Goal: Find specific page/section: Find specific page/section

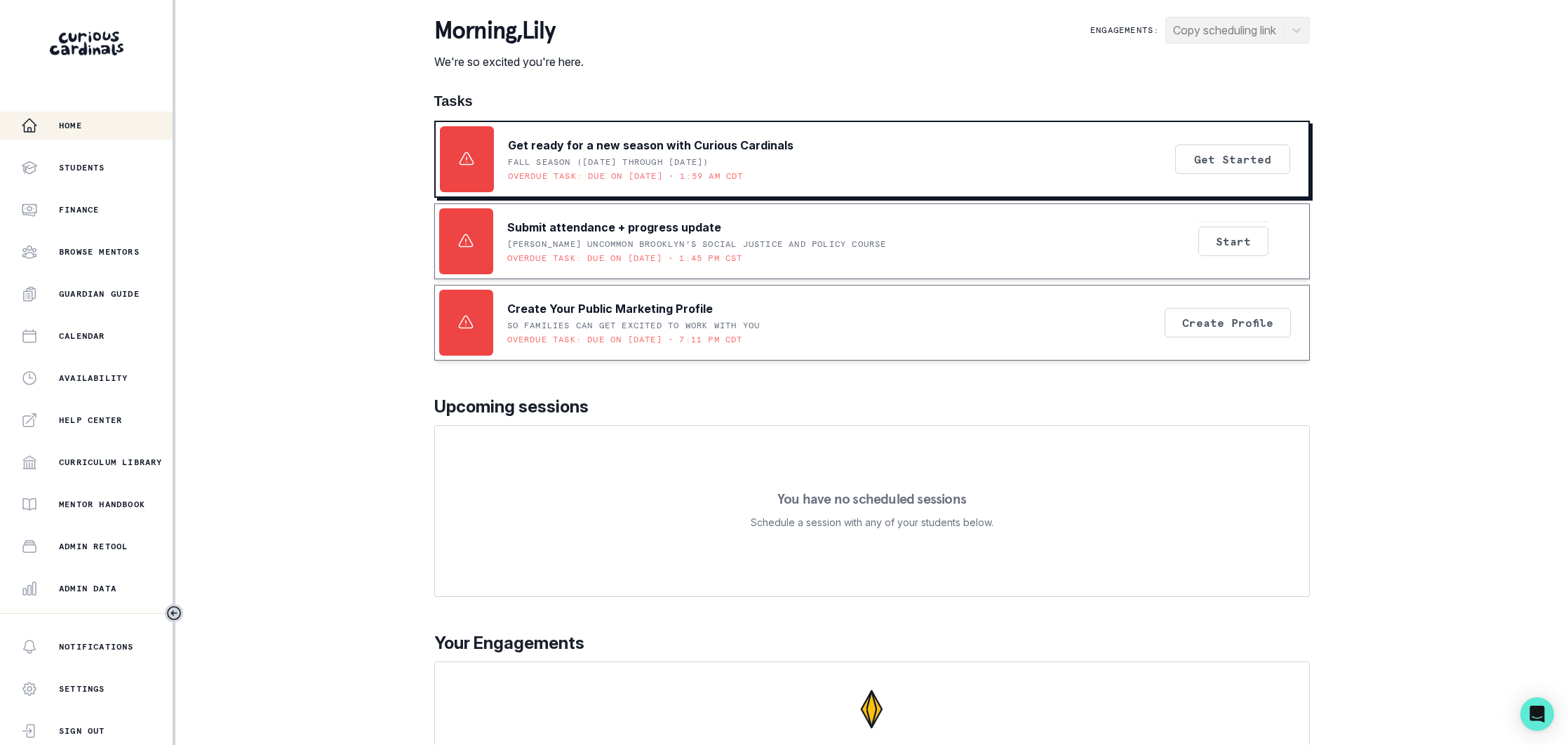
drag, startPoint x: 128, startPoint y: 589, endPoint x: 189, endPoint y: 537, distance: 80.2
click at [128, 589] on div "Admin Data" at bounding box center [97, 588] width 152 height 17
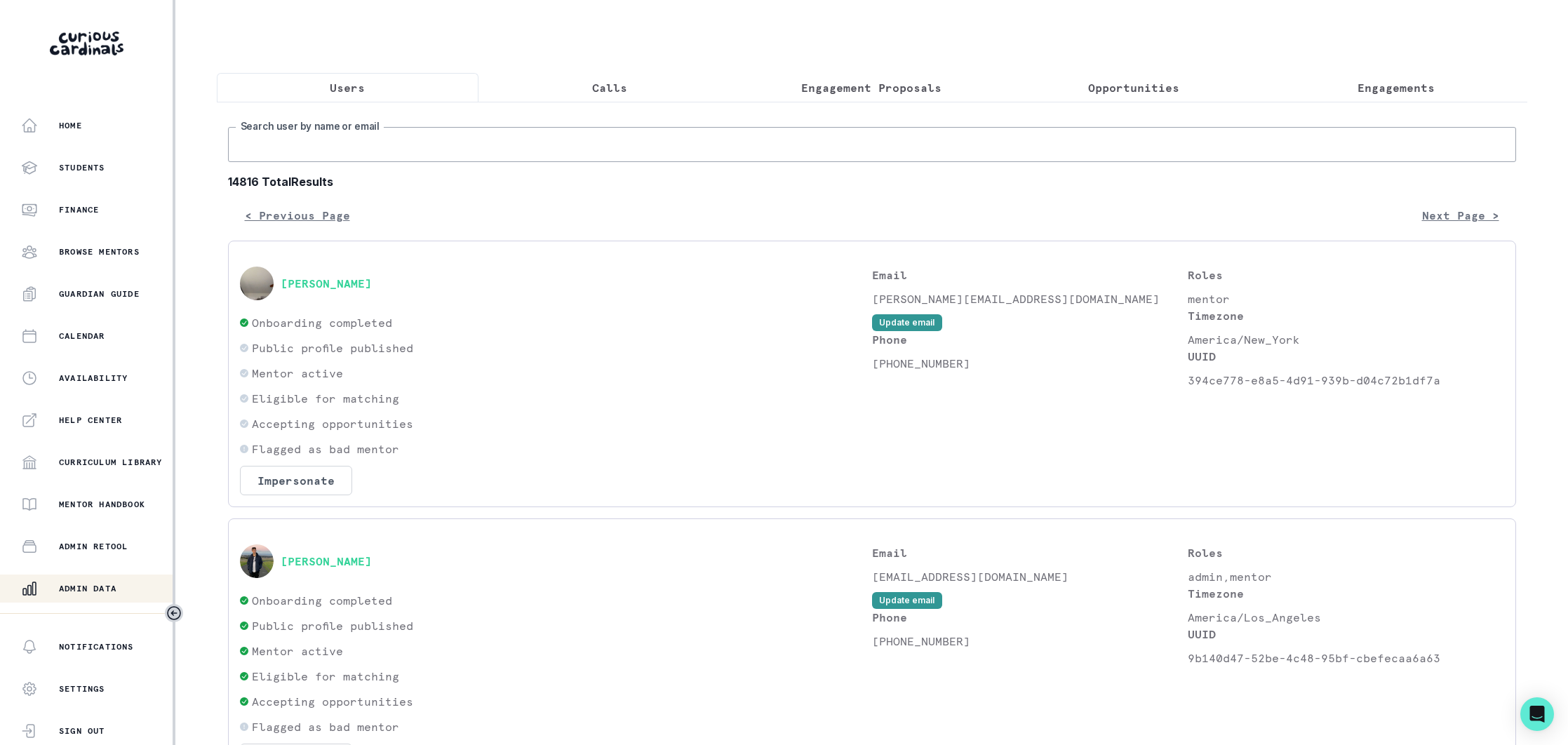
click at [391, 151] on input "Search user by name or email" at bounding box center [872, 144] width 1288 height 35
type input "v"
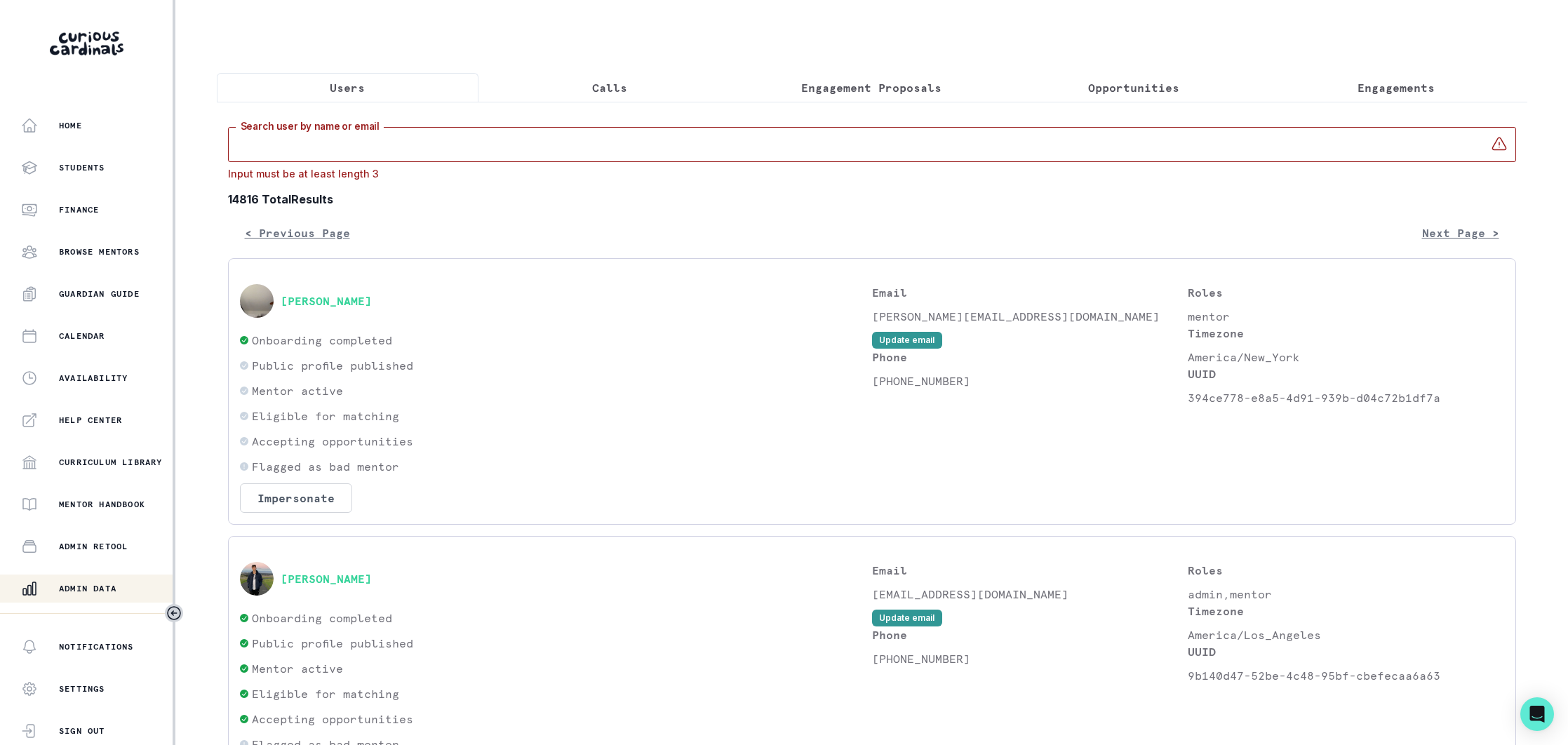
paste input "[EMAIL_ADDRESS][DOMAIN_NAME]"
type input "[EMAIL_ADDRESS][DOMAIN_NAME]"
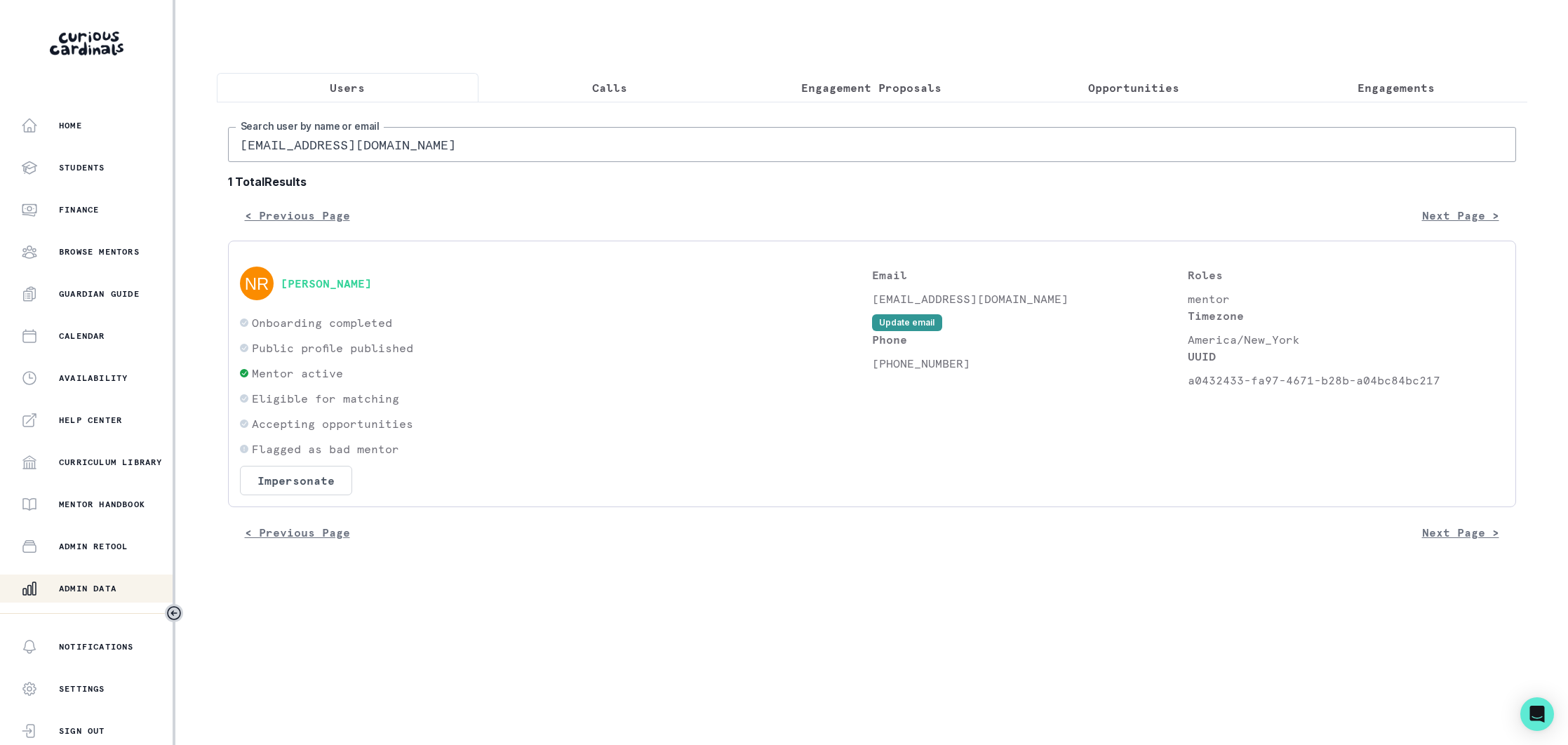
click at [334, 274] on div "[PERSON_NAME]" at bounding box center [557, 283] width 632 height 34
click at [346, 287] on button "[PERSON_NAME]" at bounding box center [325, 283] width 91 height 14
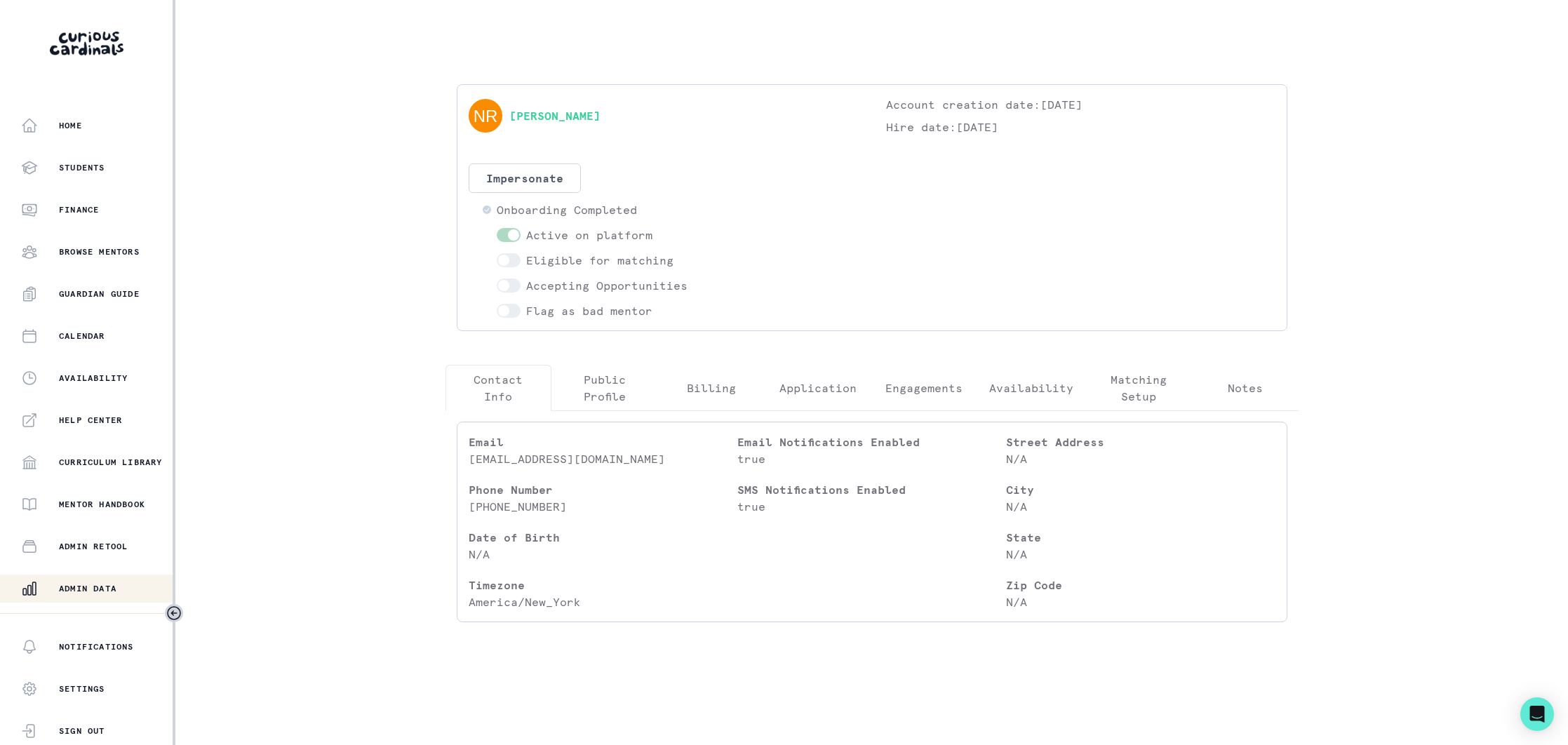
click at [613, 391] on p "Public Profile" at bounding box center [604, 388] width 83 height 34
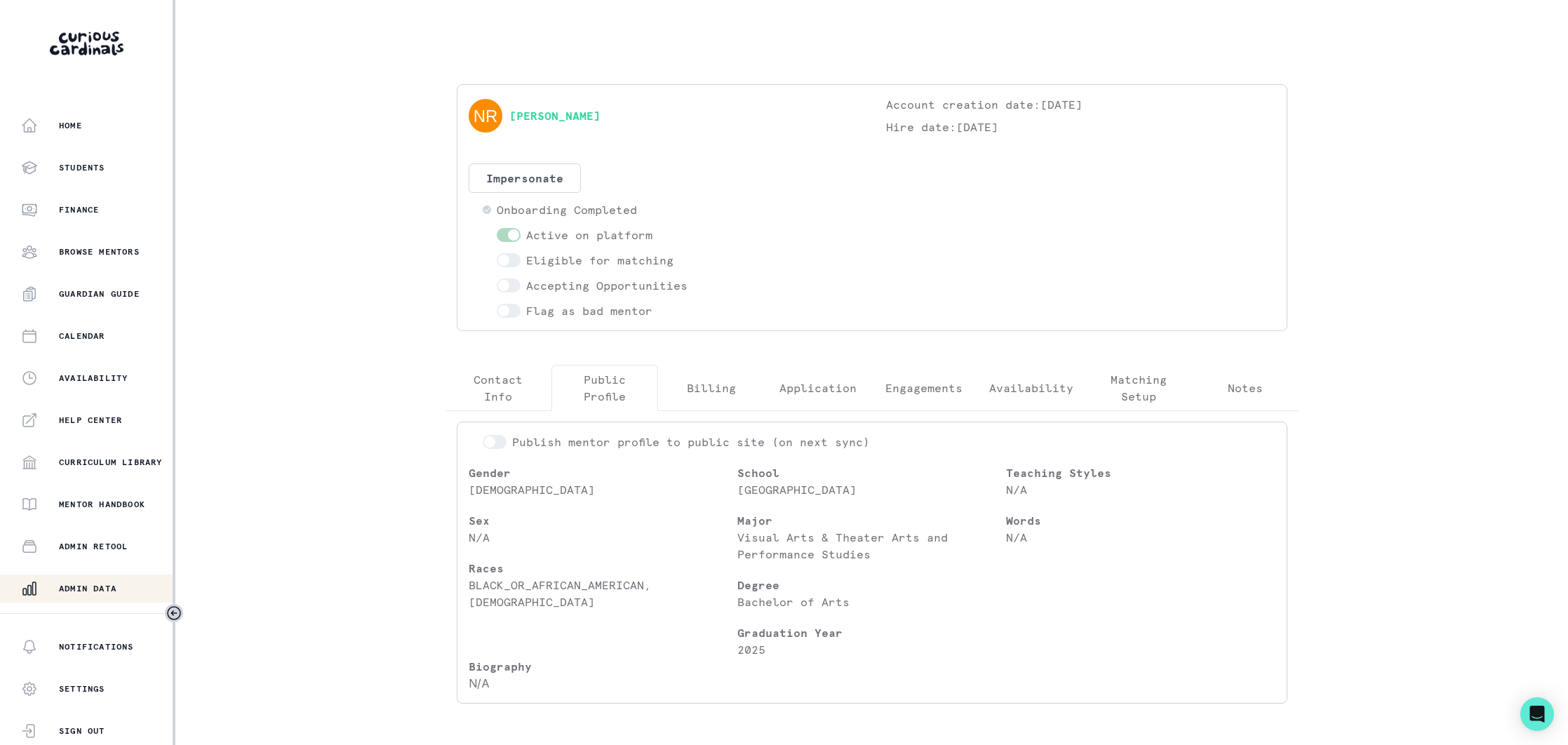
scroll to position [54, 0]
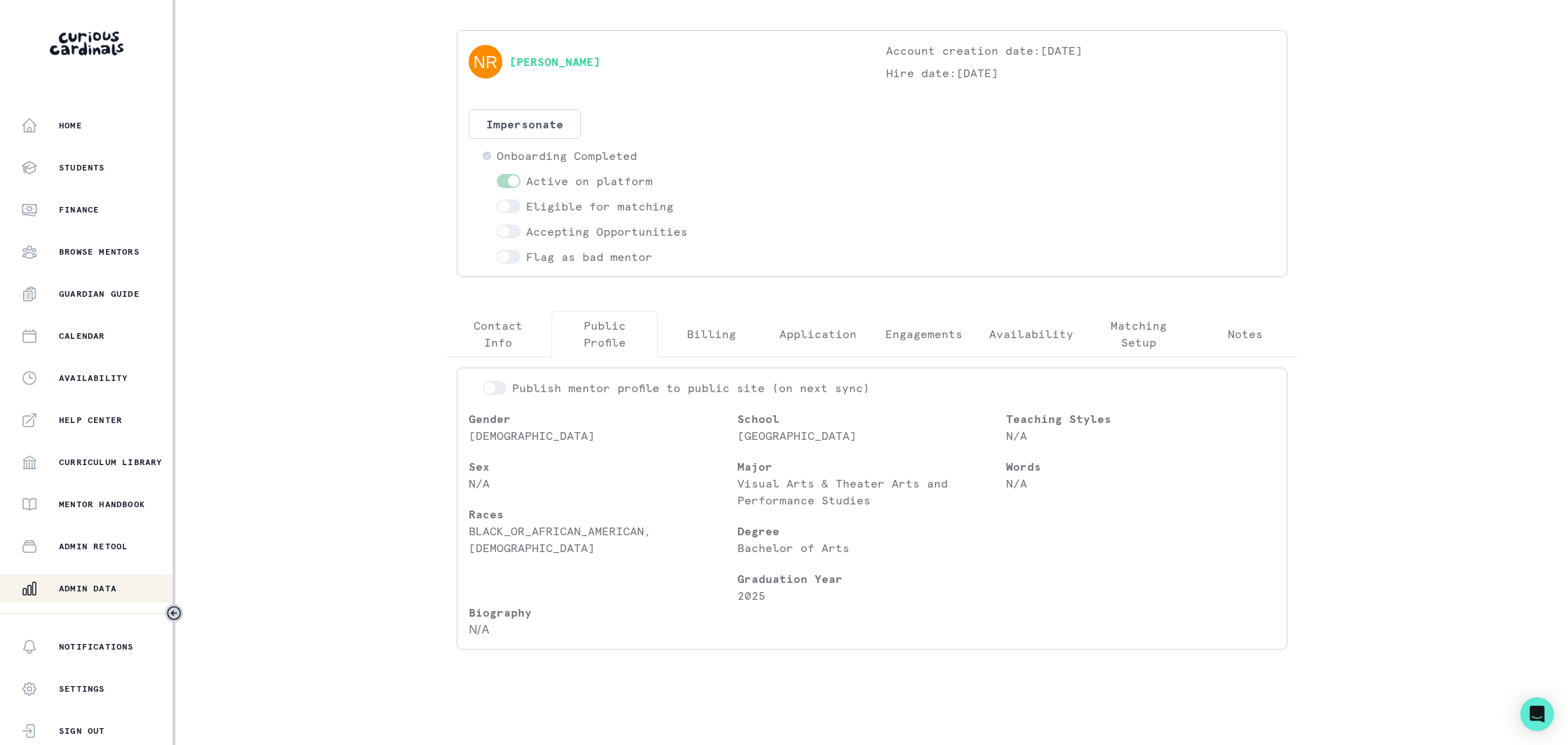
drag, startPoint x: 96, startPoint y: 592, endPoint x: 110, endPoint y: 580, distance: 18.4
click at [101, 586] on p "Admin Data" at bounding box center [88, 587] width 58 height 11
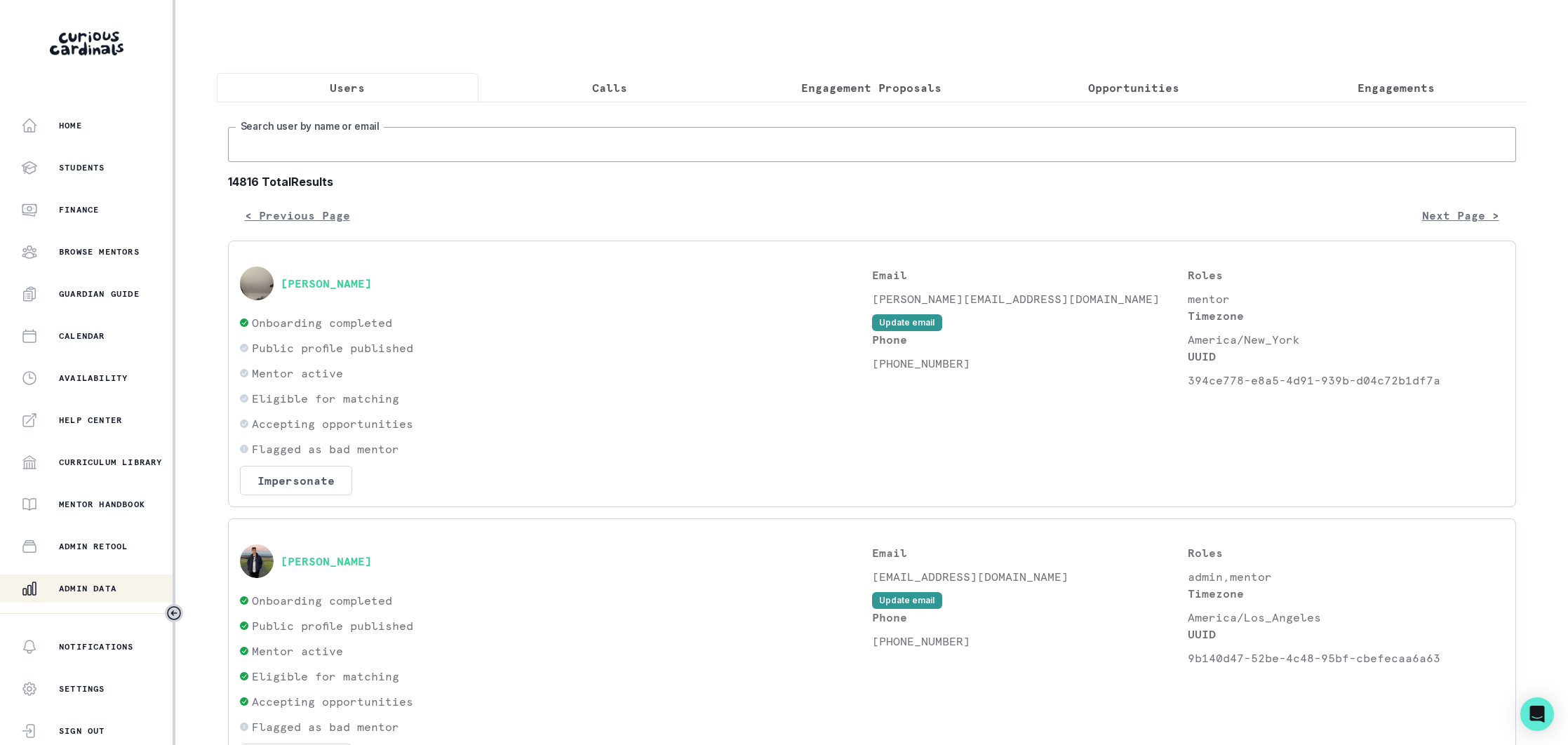
click at [342, 150] on input "Search user by name or email" at bounding box center [872, 144] width 1288 height 35
paste input "[EMAIL_ADDRESS][DOMAIN_NAME]"
type input "[EMAIL_ADDRESS][DOMAIN_NAME]"
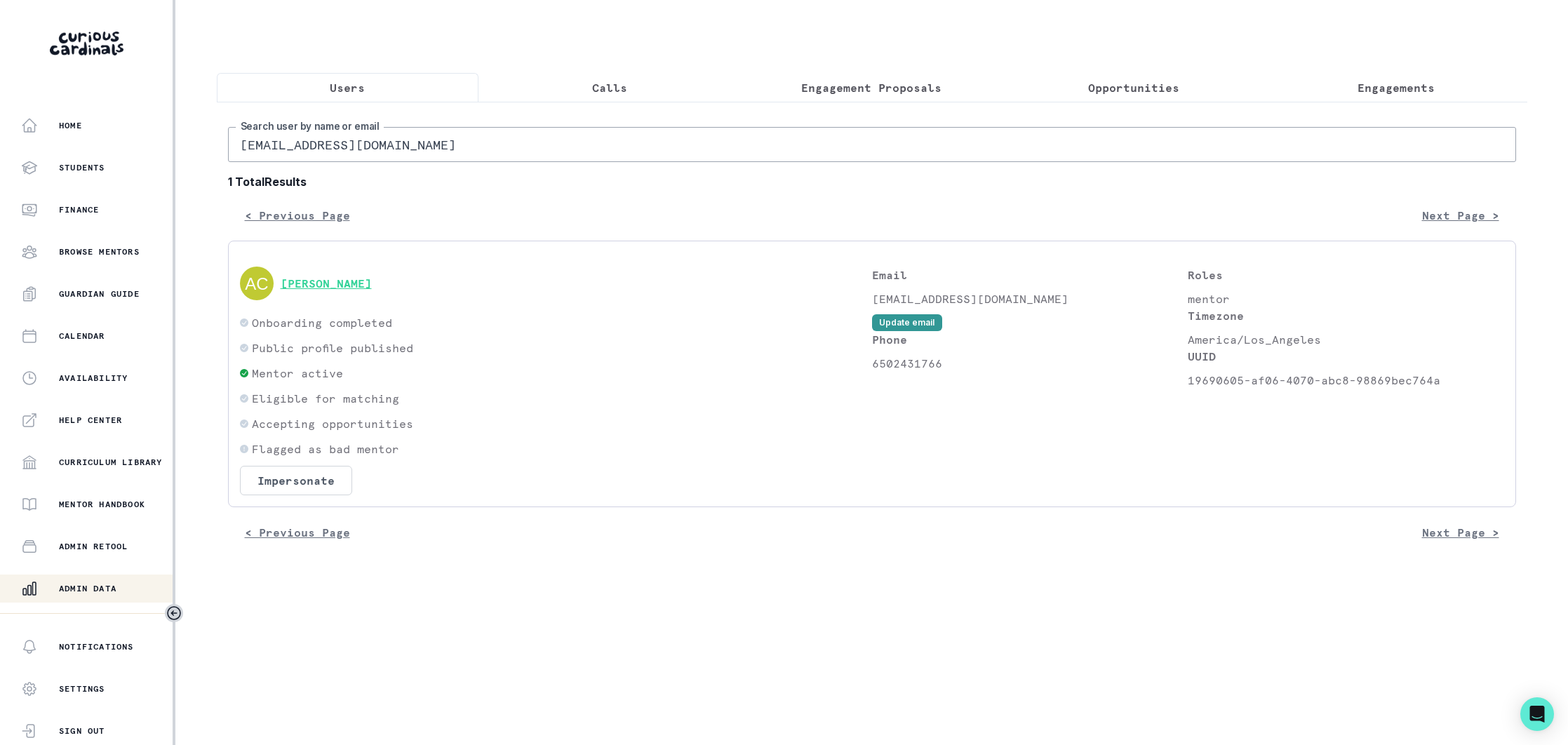
click at [327, 288] on div "[PERSON_NAME]" at bounding box center [557, 283] width 632 height 34
click at [327, 287] on button "[PERSON_NAME]" at bounding box center [325, 283] width 91 height 14
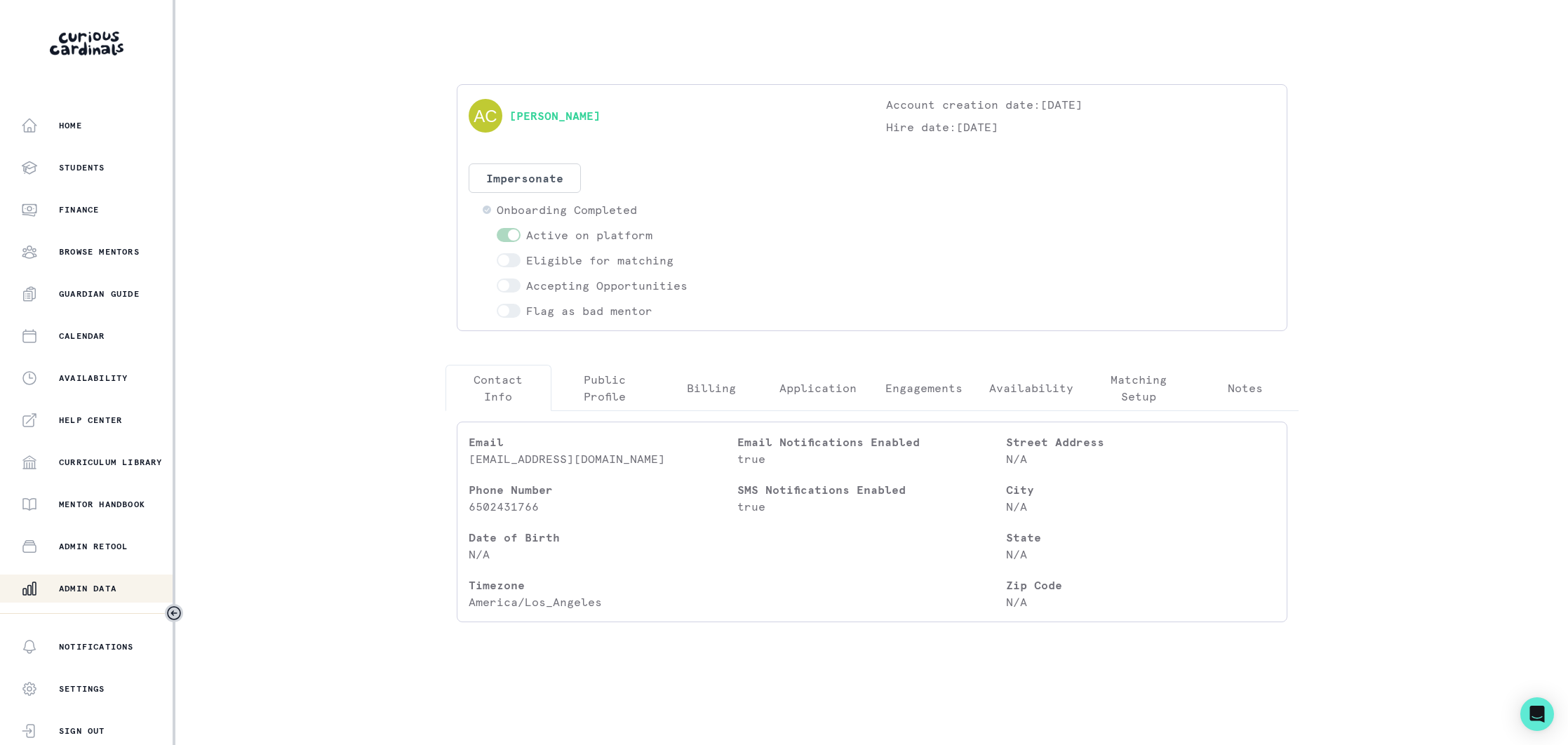
click at [602, 384] on p "Public Profile" at bounding box center [604, 388] width 83 height 34
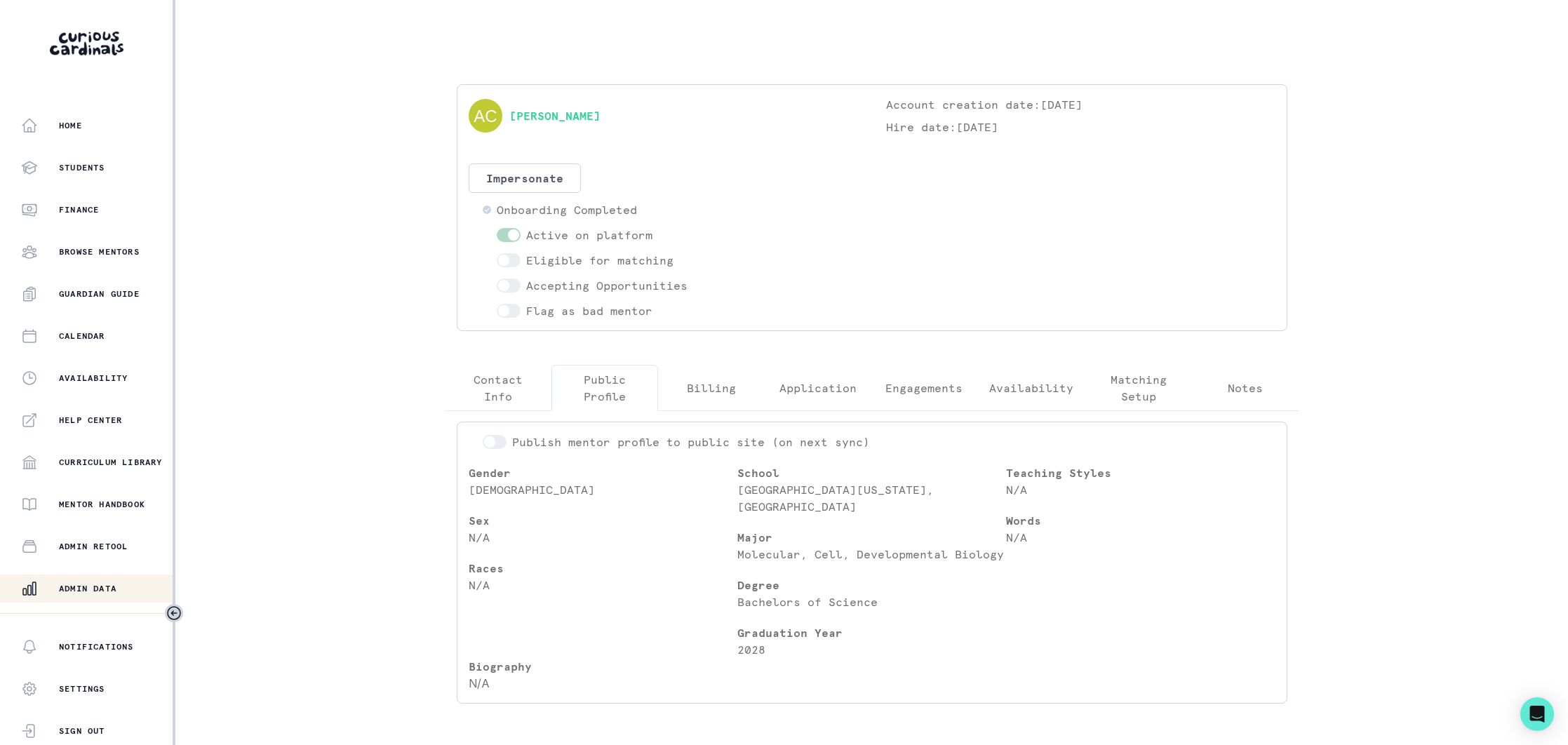
scroll to position [37, 0]
